Goal: Task Accomplishment & Management: Manage account settings

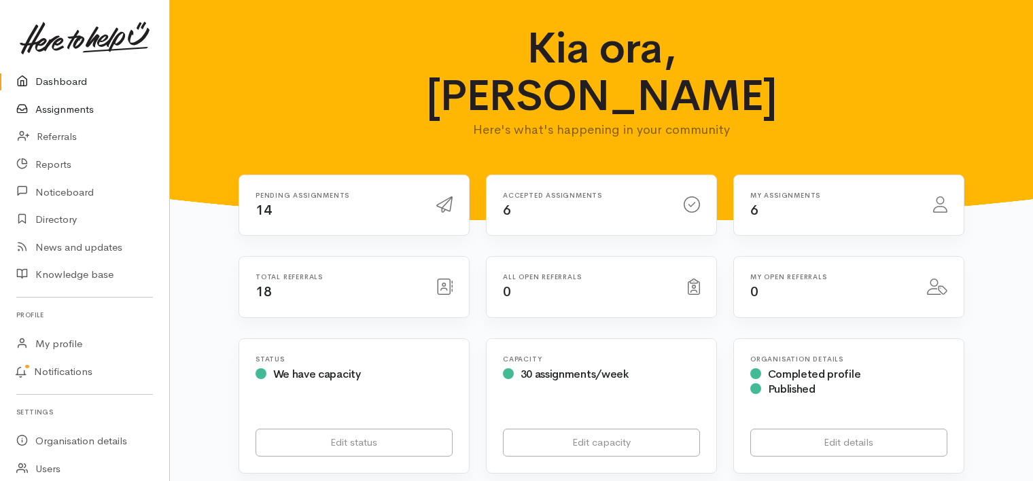
click at [77, 105] on link "Assignments" at bounding box center [84, 110] width 169 height 28
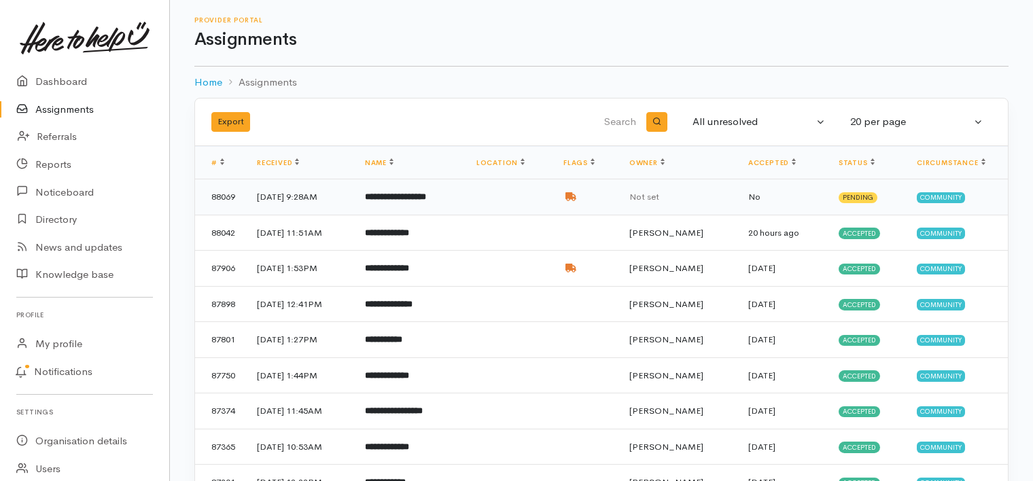
click at [426, 192] on b "**********" at bounding box center [395, 196] width 61 height 9
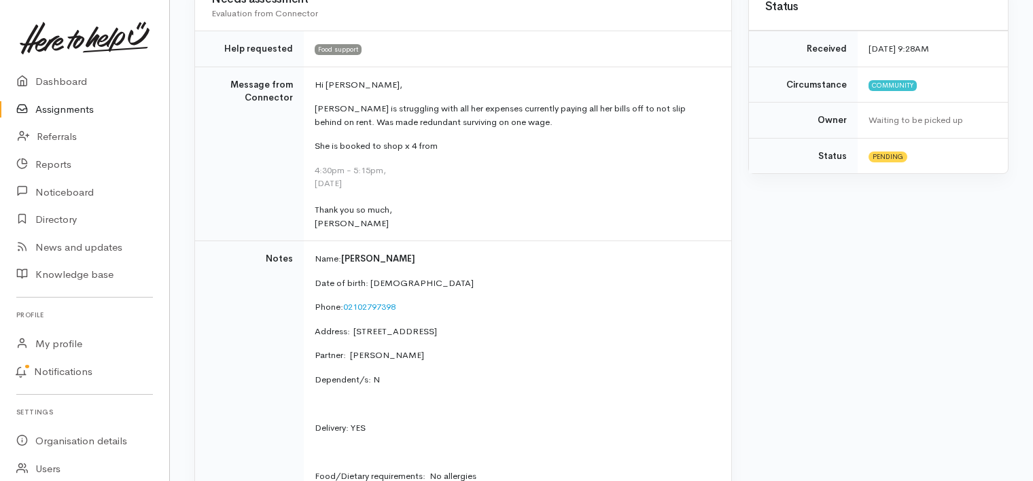
scroll to position [136, 0]
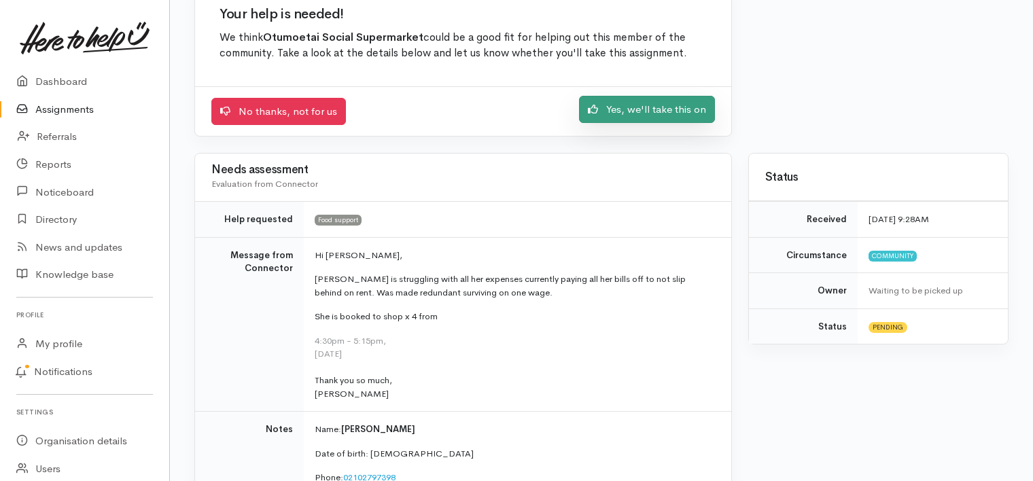
click at [666, 109] on link "Yes, we'll take this on" at bounding box center [647, 110] width 136 height 28
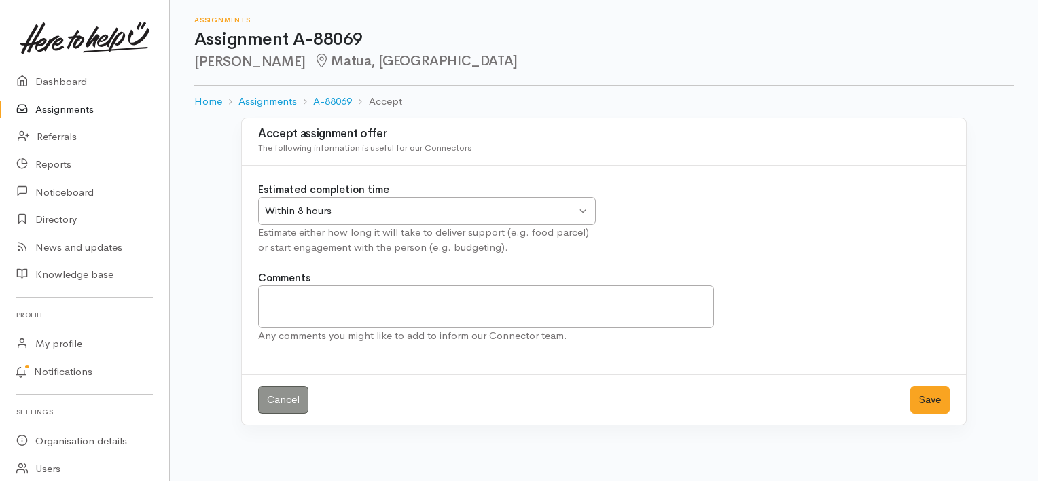
click at [429, 217] on div "Within 8 hours" at bounding box center [420, 211] width 311 height 16
click at [932, 394] on button "Save" at bounding box center [929, 400] width 39 height 28
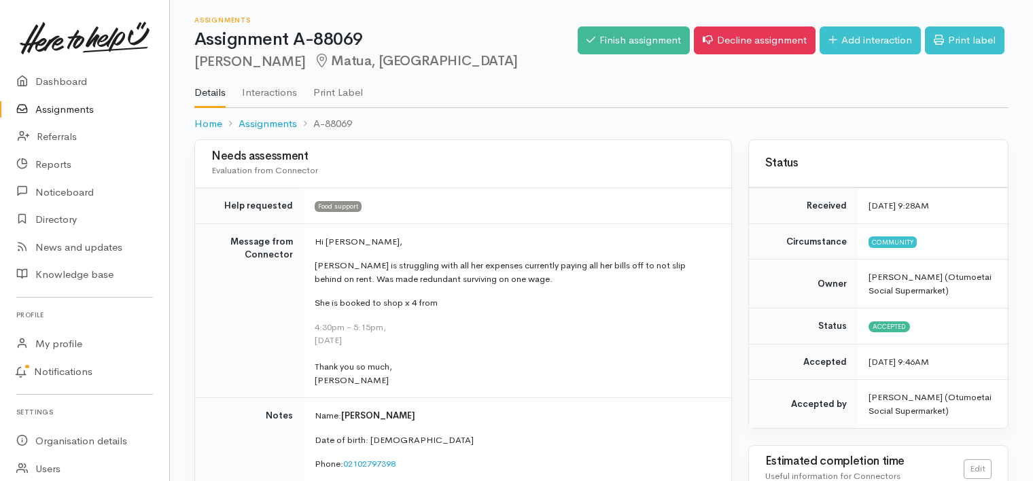
click at [71, 111] on link "Assignments" at bounding box center [84, 110] width 169 height 28
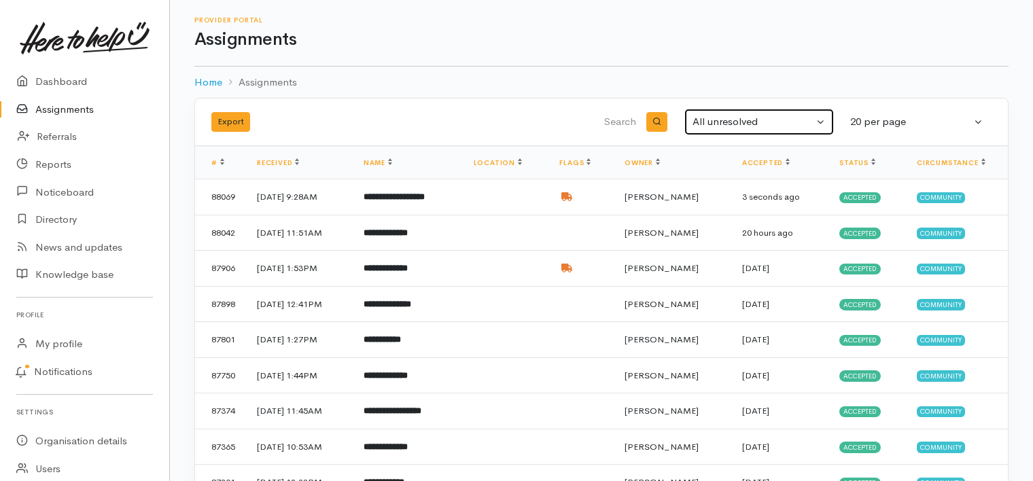
click at [738, 119] on div "All unresolved" at bounding box center [752, 122] width 121 height 16
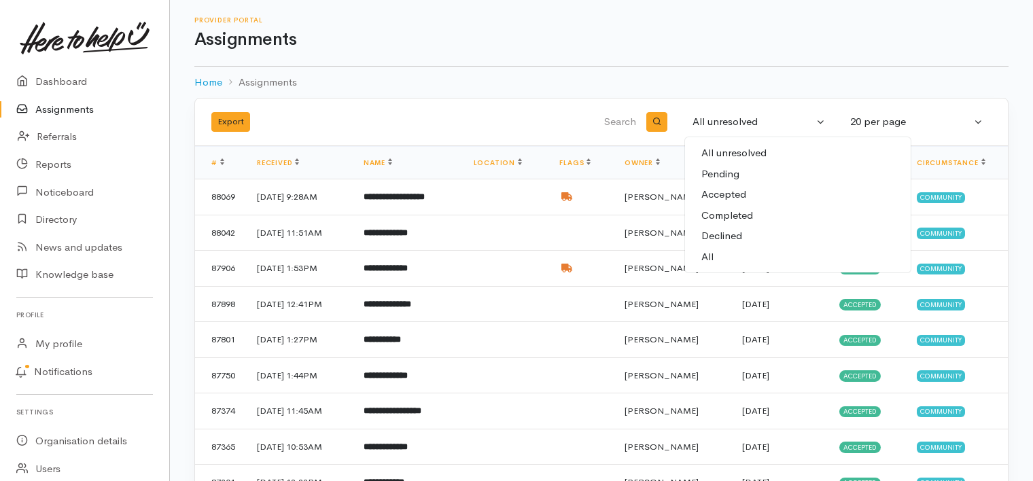
click at [717, 215] on span "Completed" at bounding box center [727, 216] width 52 height 16
select select "Completed"
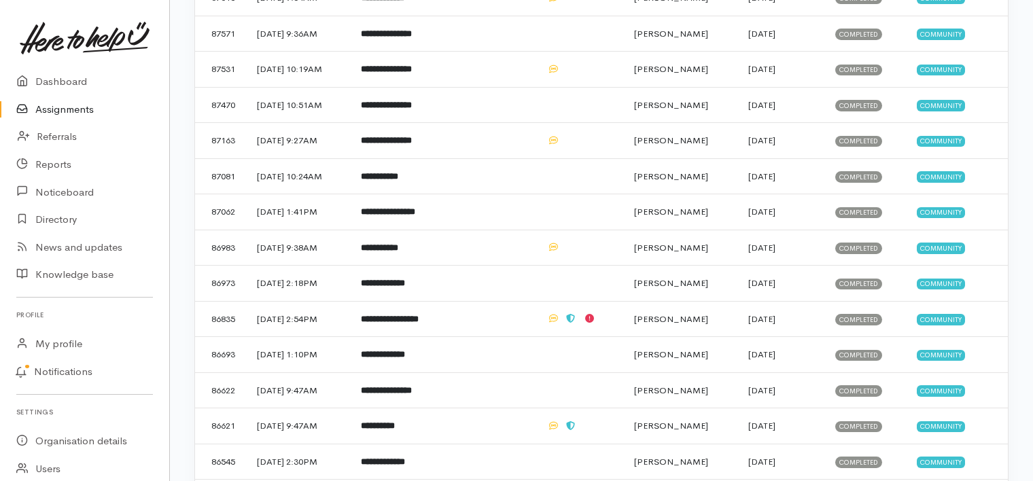
scroll to position [471, 0]
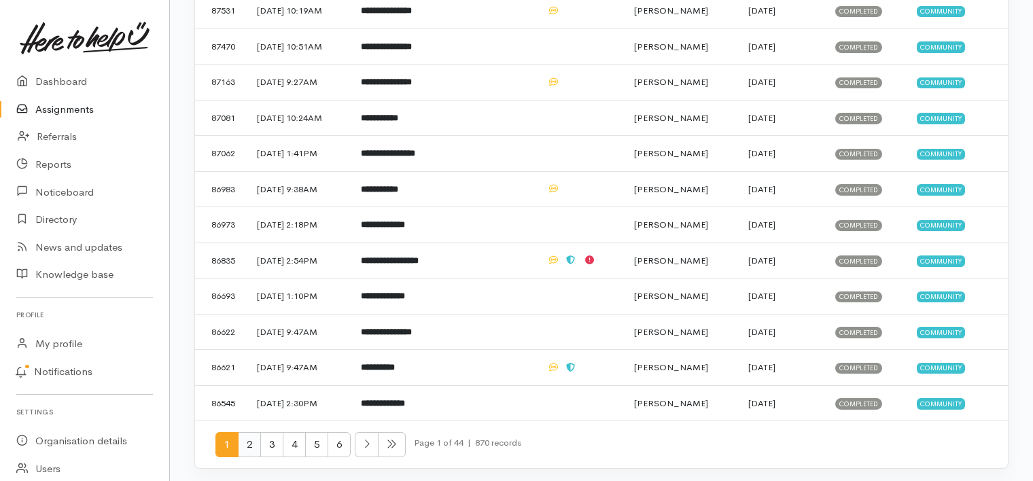
click at [247, 443] on span "2" at bounding box center [249, 444] width 23 height 25
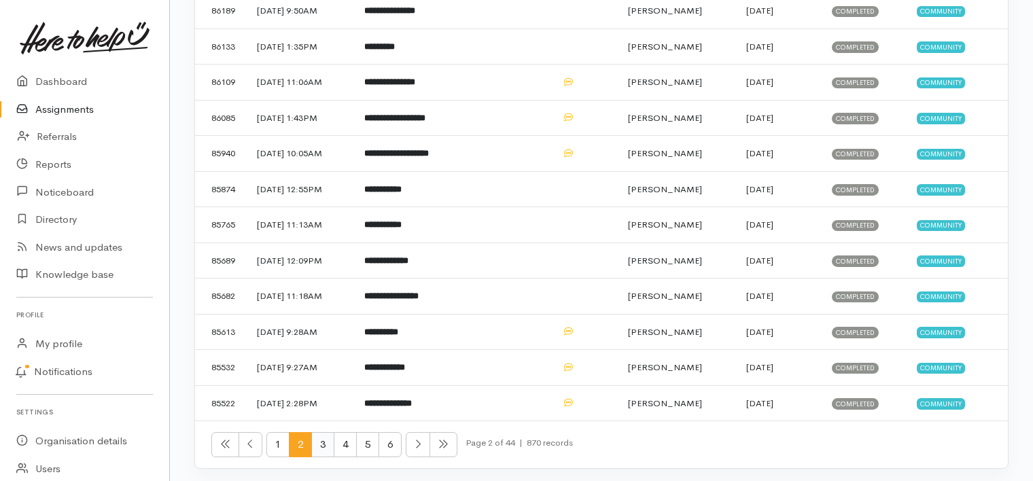
click at [325, 435] on span "3" at bounding box center [322, 444] width 23 height 25
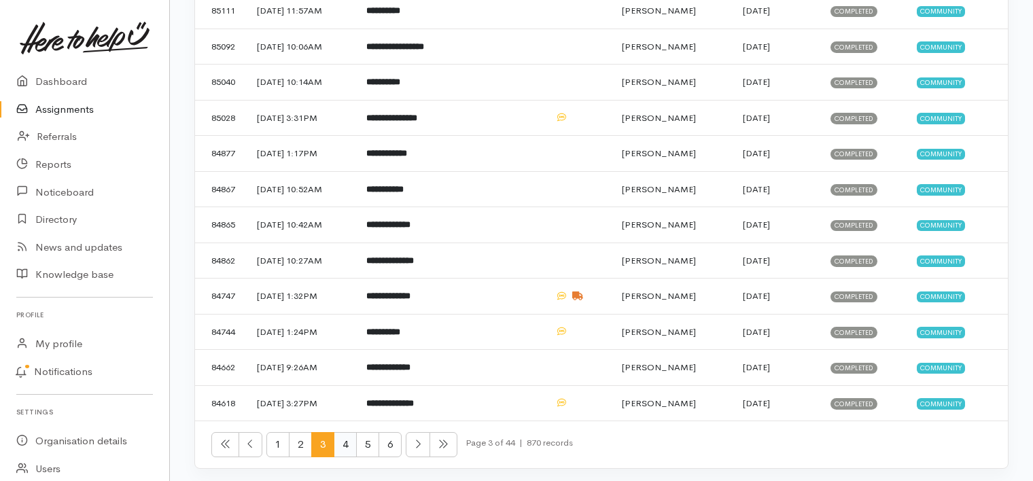
click at [345, 437] on span "4" at bounding box center [345, 444] width 23 height 25
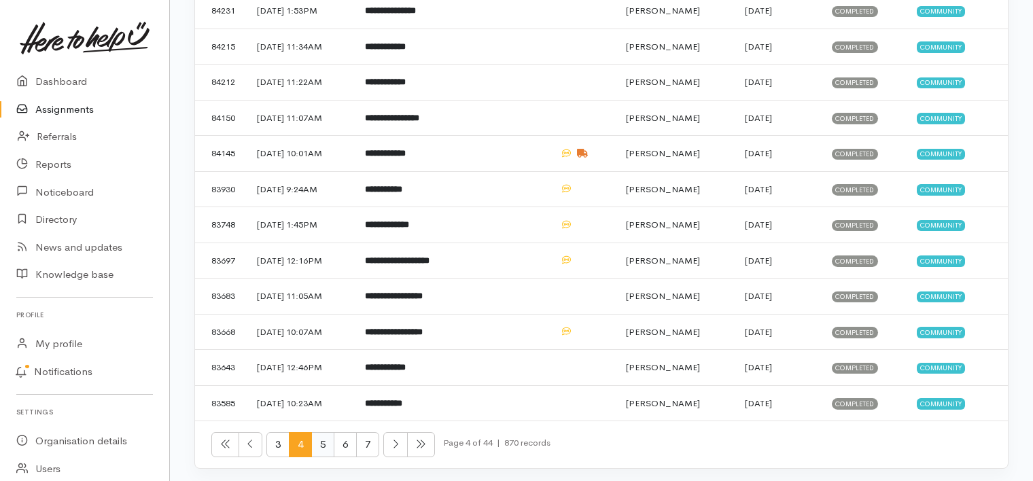
click at [321, 437] on span "5" at bounding box center [322, 444] width 23 height 25
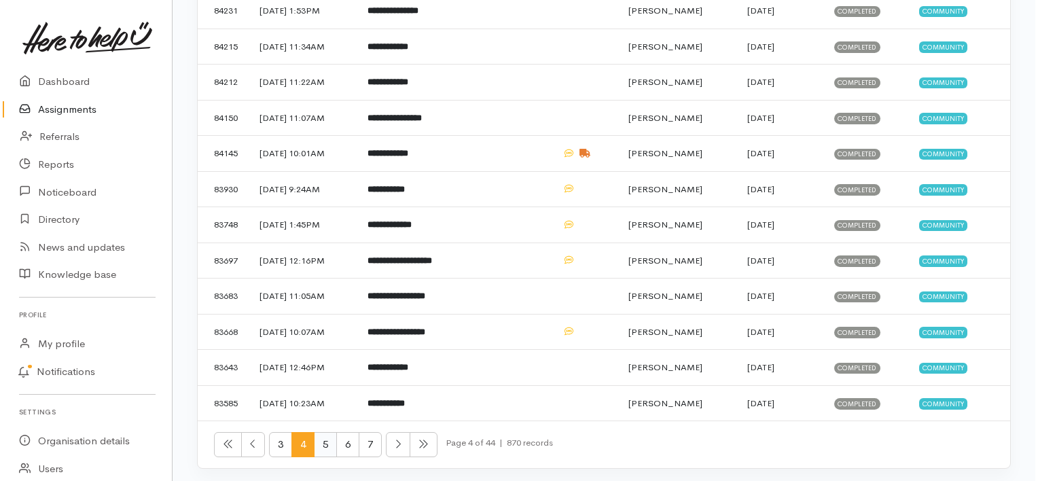
scroll to position [0, 0]
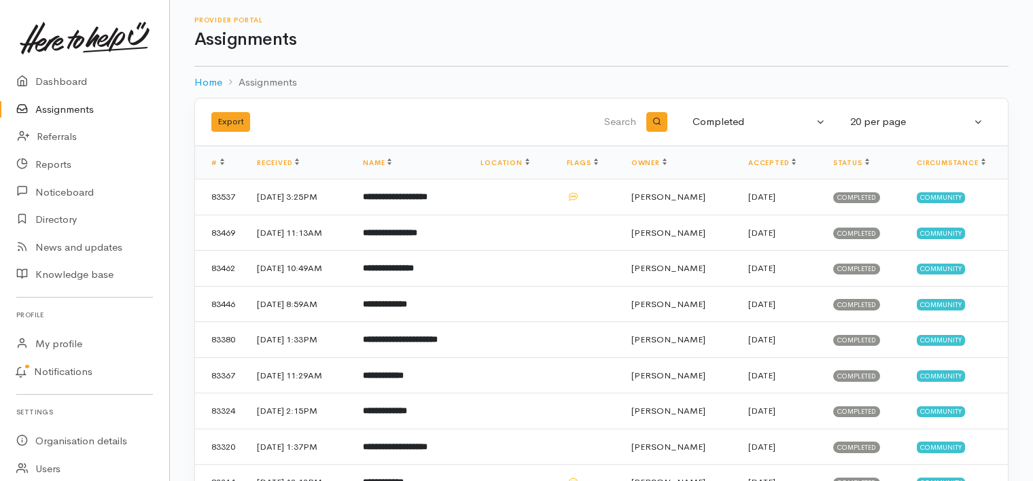
click at [605, 120] on input "search" at bounding box center [543, 122] width 191 height 33
type input "allison"
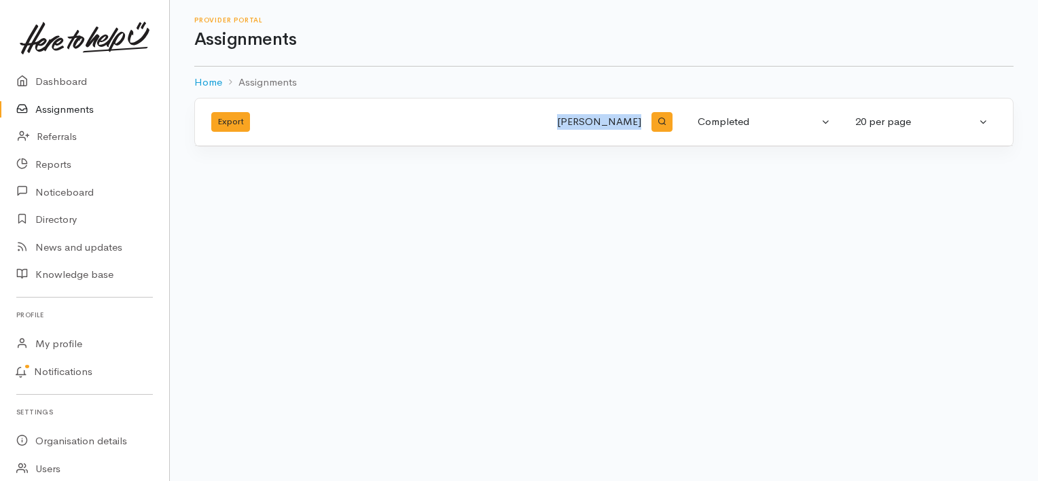
drag, startPoint x: 646, startPoint y: 122, endPoint x: 593, endPoint y: 121, distance: 53.0
click at [593, 121] on div "allison" at bounding box center [561, 122] width 223 height 33
click at [69, 109] on link "Assignments" at bounding box center [84, 110] width 169 height 28
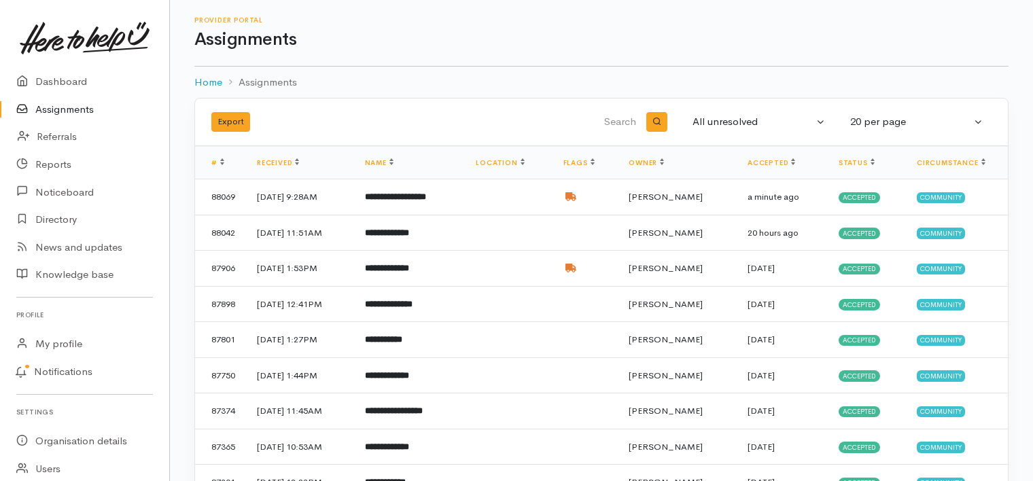
click at [68, 105] on link "Assignments" at bounding box center [84, 110] width 169 height 28
click at [625, 113] on input "search" at bounding box center [543, 122] width 191 height 33
type input "[PERSON_NAME]"
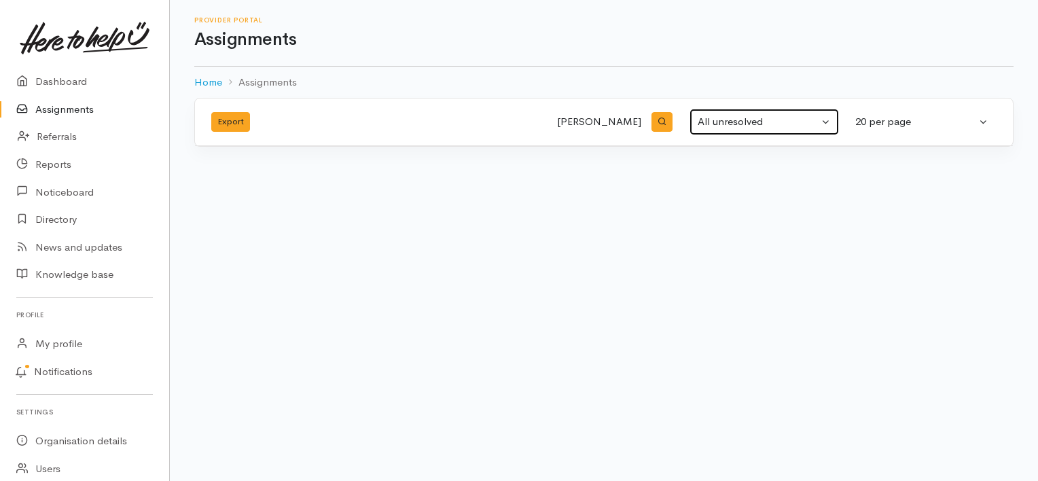
click at [774, 120] on div "All unresolved" at bounding box center [758, 122] width 121 height 16
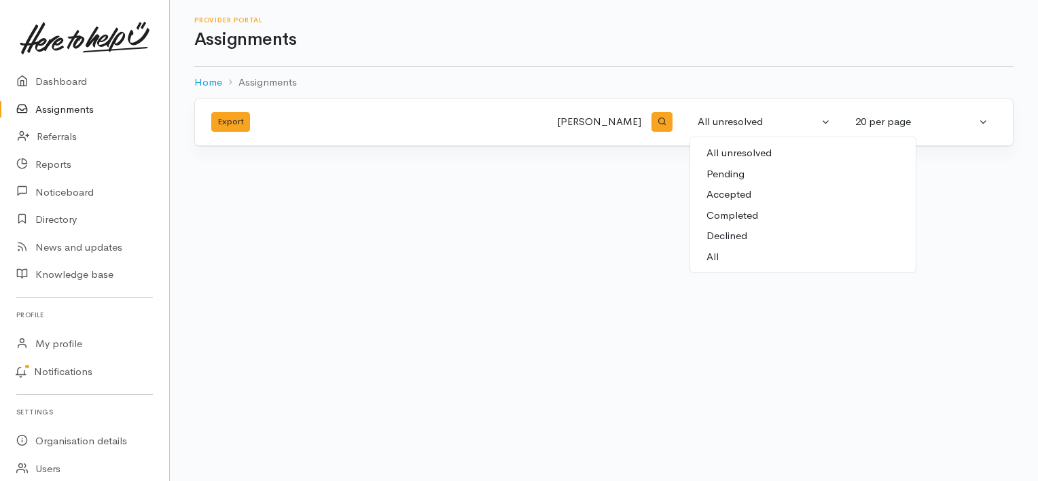
click at [726, 215] on span "Completed" at bounding box center [732, 216] width 52 height 16
select select "Completed"
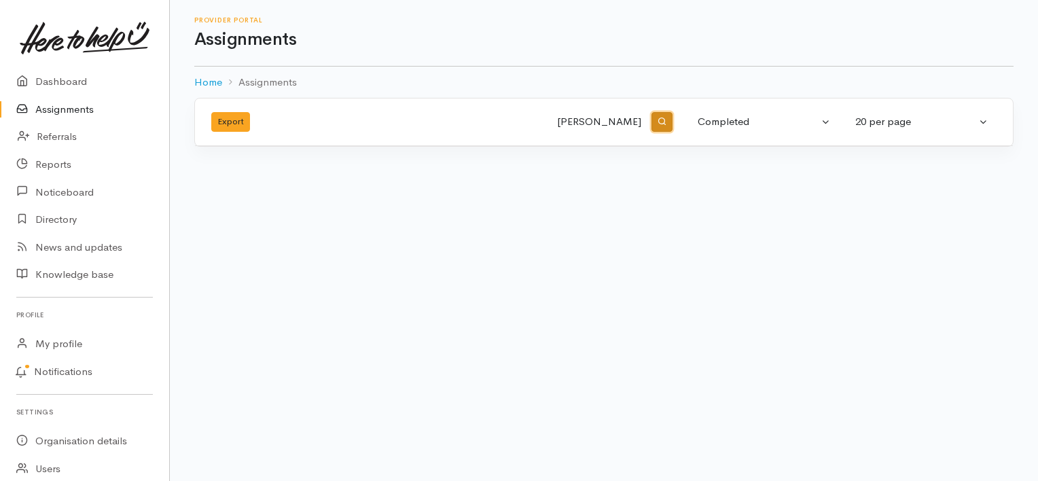
click at [666, 122] on button "button" at bounding box center [661, 122] width 21 height 20
click at [626, 120] on input "[PERSON_NAME]" at bounding box center [547, 122] width 194 height 33
type input "[PERSON_NAME]"
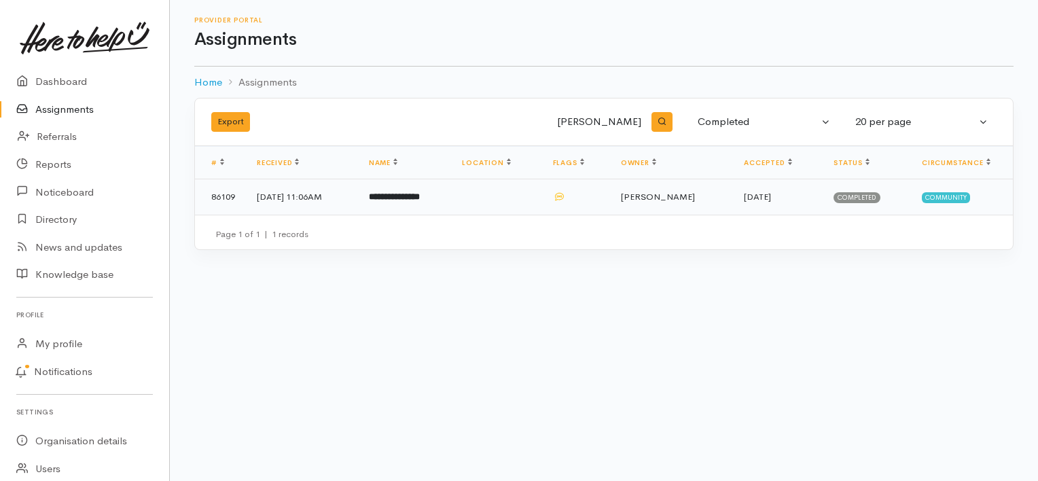
click at [420, 198] on b "**********" at bounding box center [394, 196] width 51 height 9
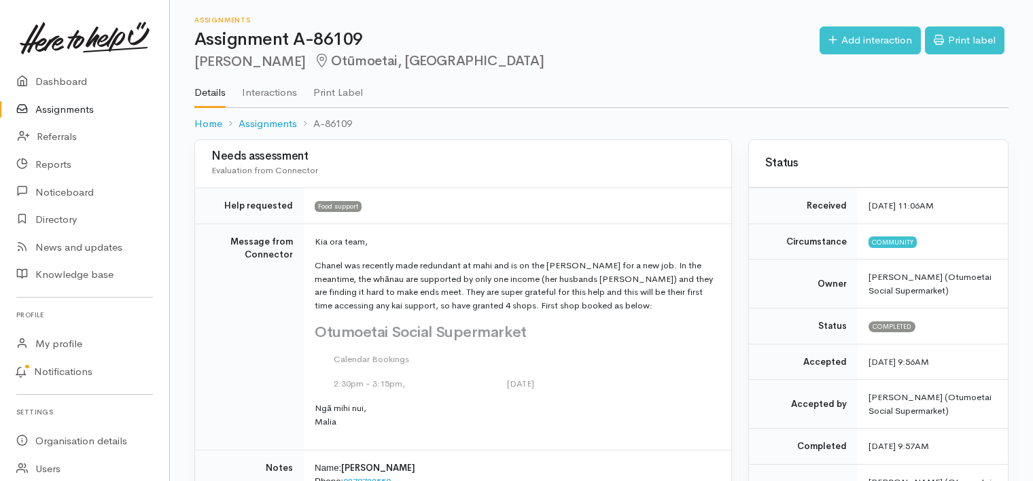
click at [71, 109] on link "Assignments" at bounding box center [84, 110] width 169 height 28
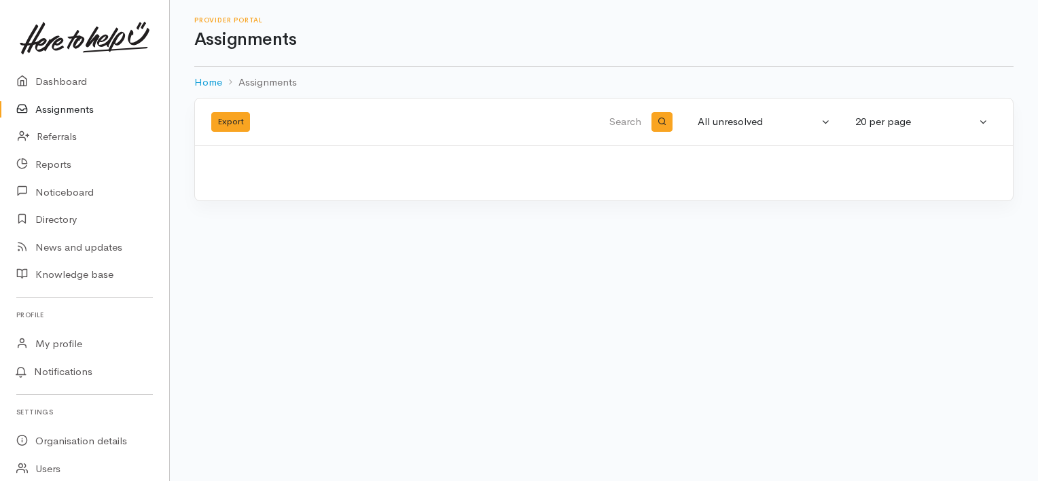
click at [621, 126] on input "search" at bounding box center [547, 122] width 194 height 33
type input "Jocelin Curruther"
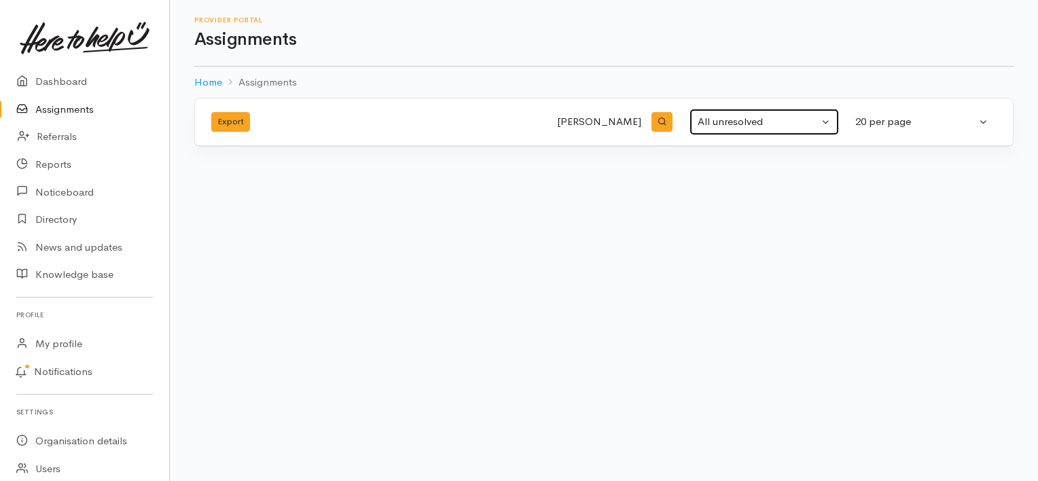
click at [745, 122] on div "All unresolved" at bounding box center [758, 122] width 121 height 16
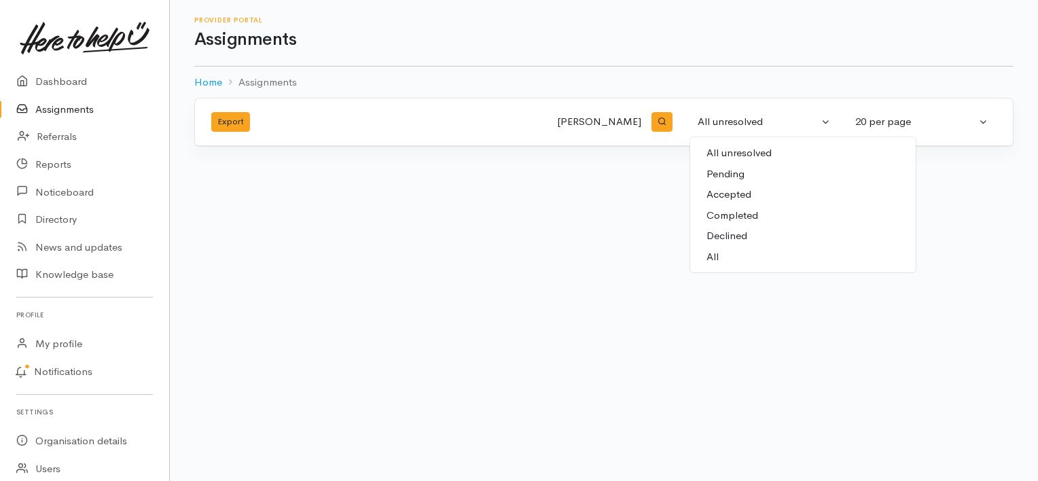
click at [723, 219] on span "Completed" at bounding box center [732, 216] width 52 height 16
select select "Completed"
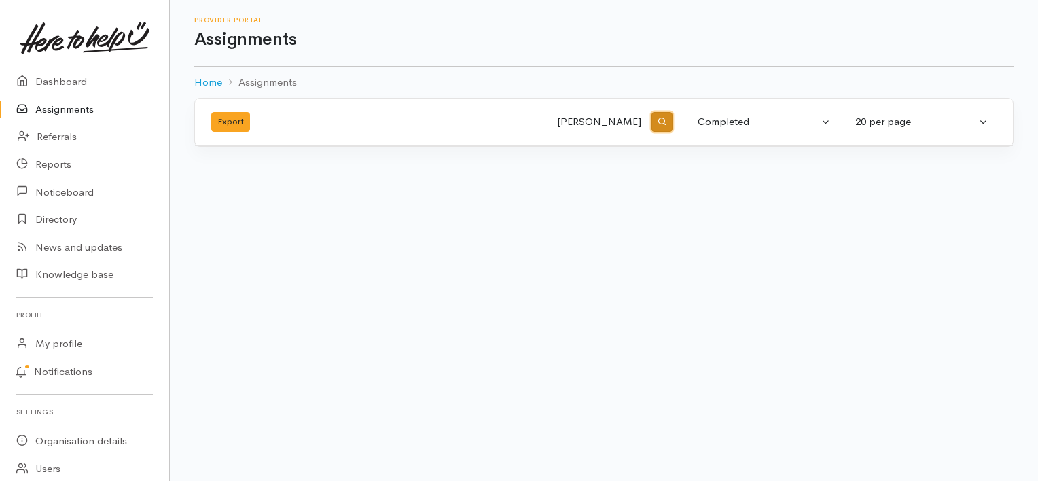
click at [652, 122] on button "button" at bounding box center [661, 122] width 21 height 20
